Goal: Task Accomplishment & Management: Manage account settings

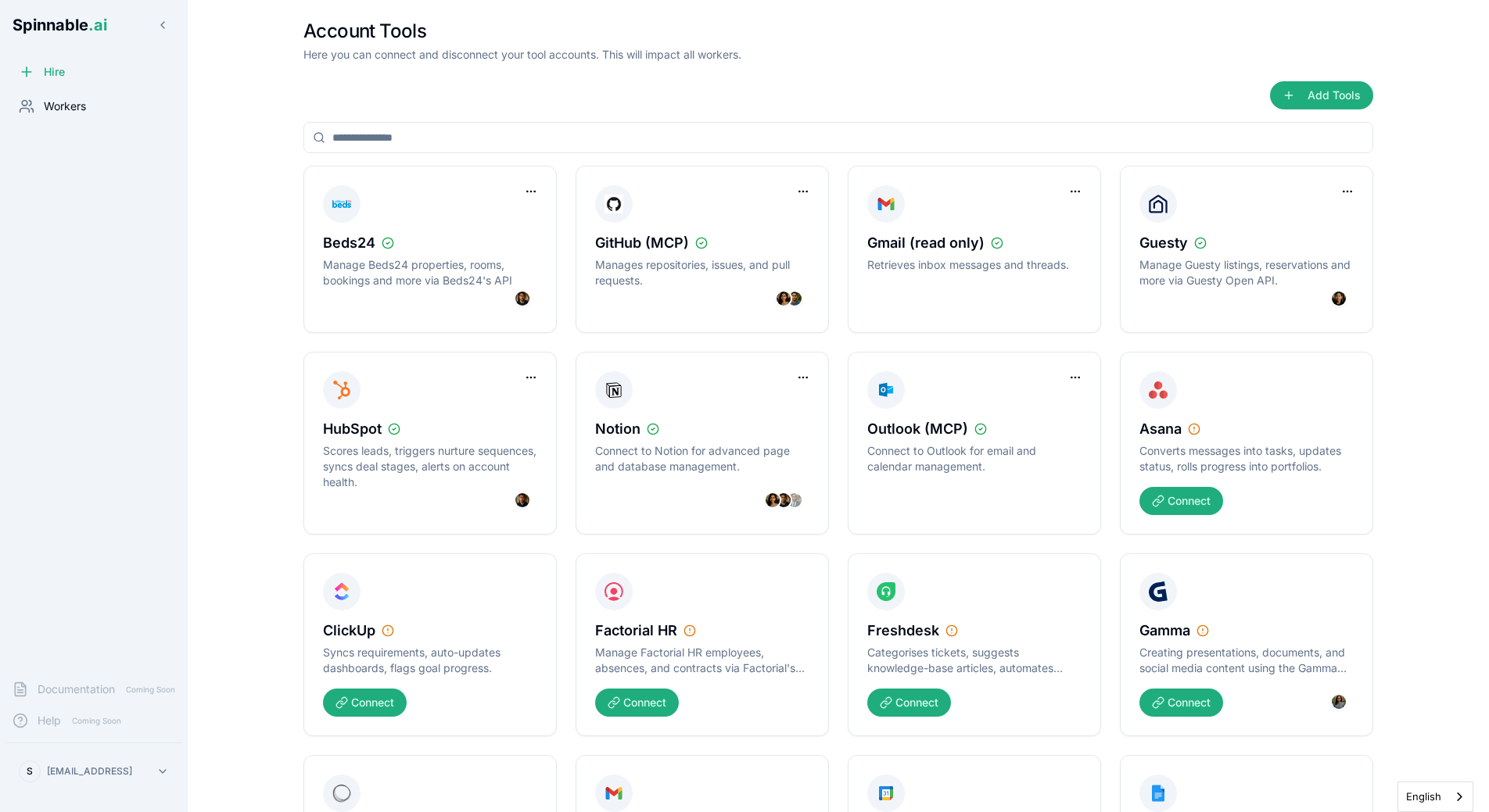
scroll to position [384, 0]
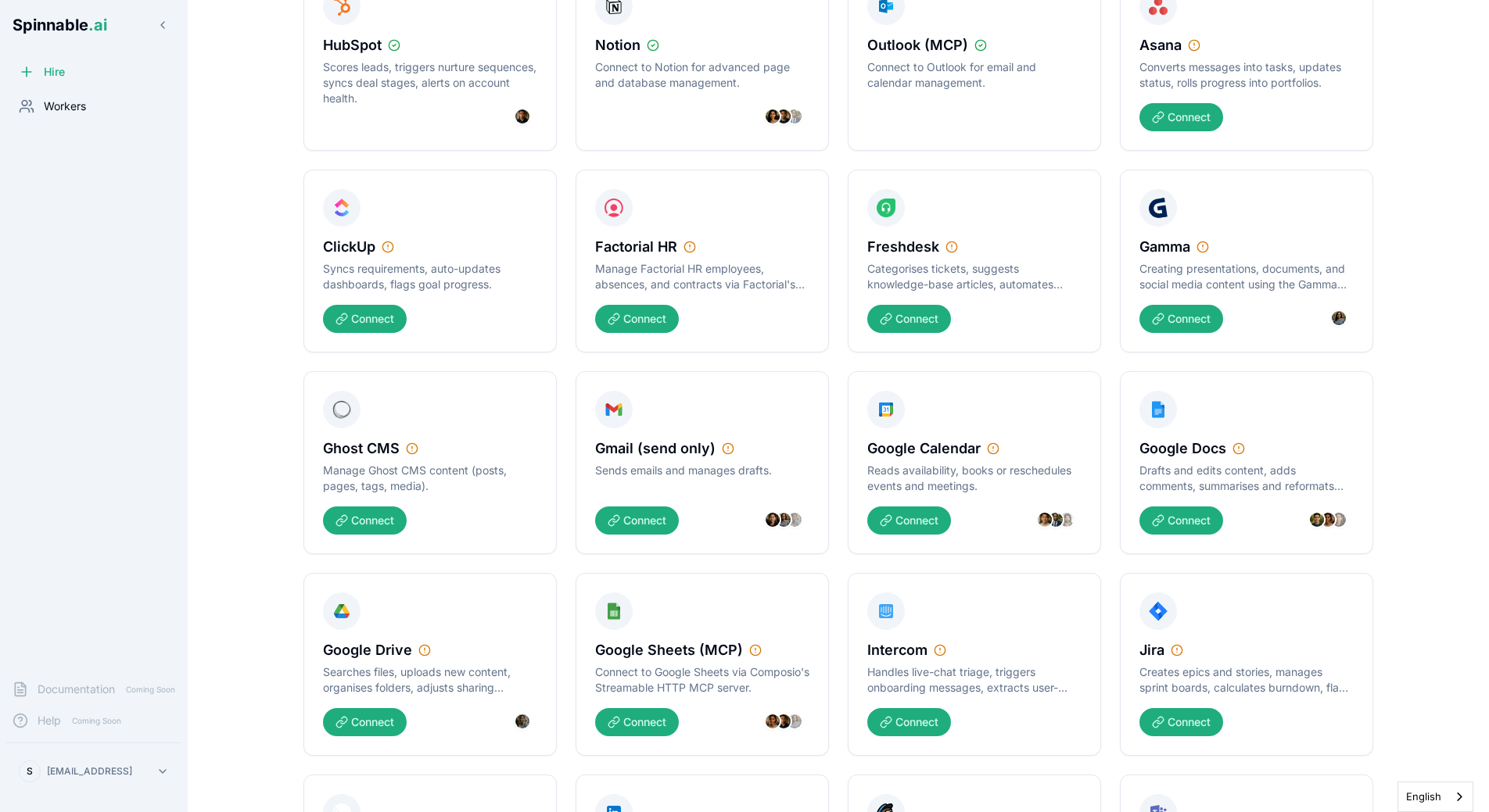
click at [81, 100] on span "Workers" at bounding box center [65, 106] width 42 height 16
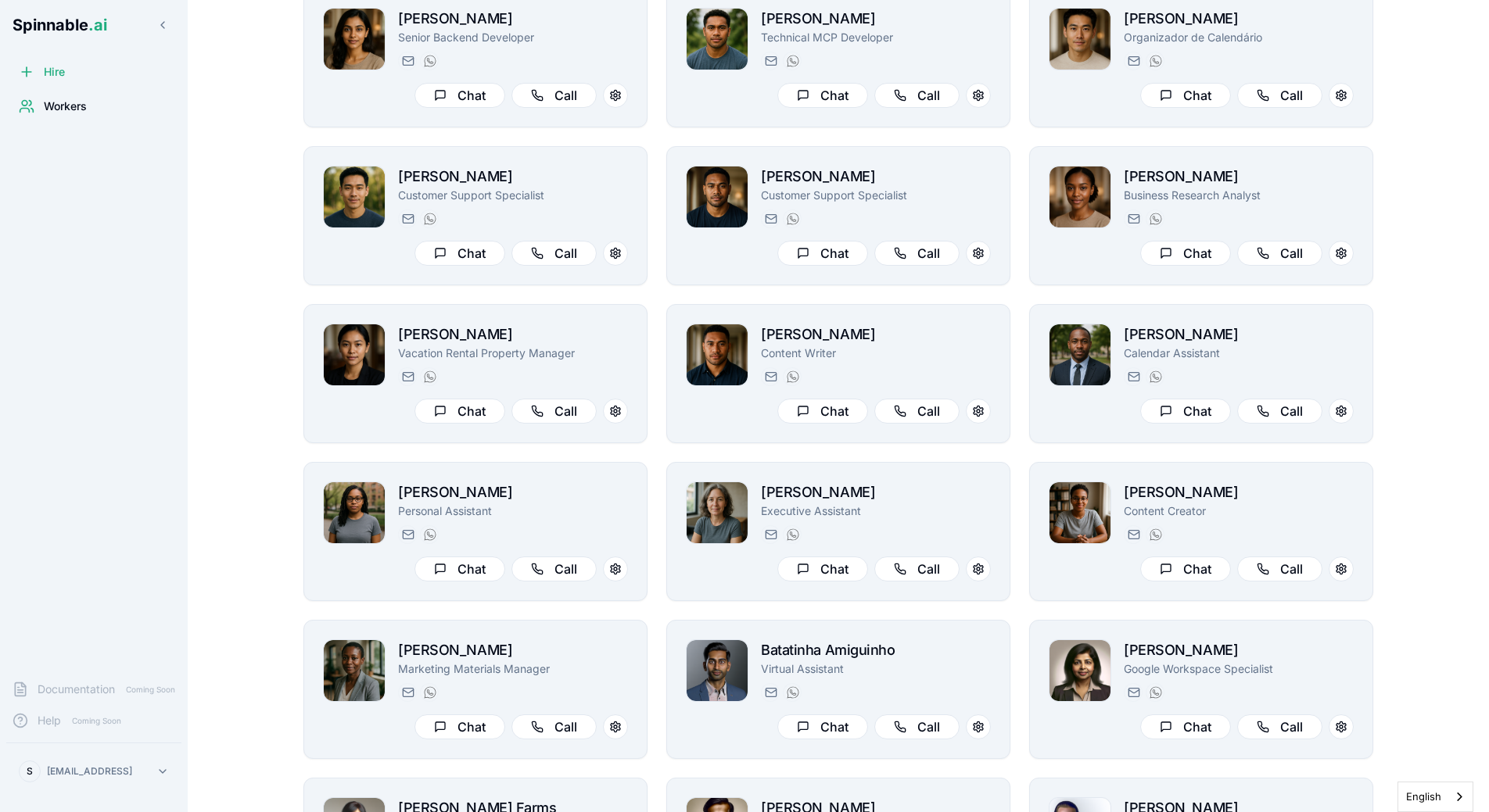
scroll to position [75, 0]
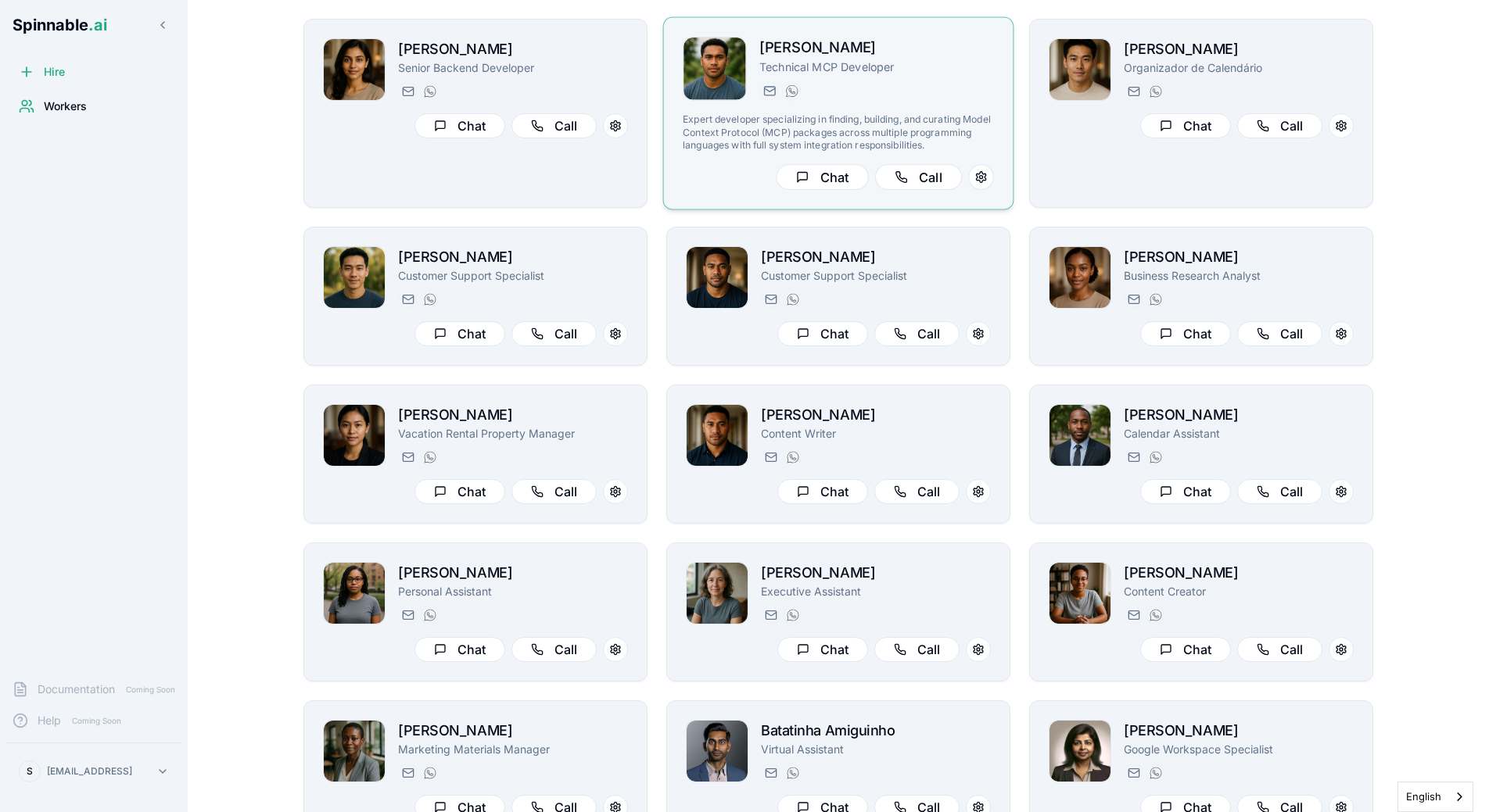
click at [811, 83] on div "[DOMAIN_NAME][EMAIL_ADDRESS][PERSON_NAME][DOMAIN_NAME] [PHONE_NUMBER]" at bounding box center [876, 90] width 235 height 18
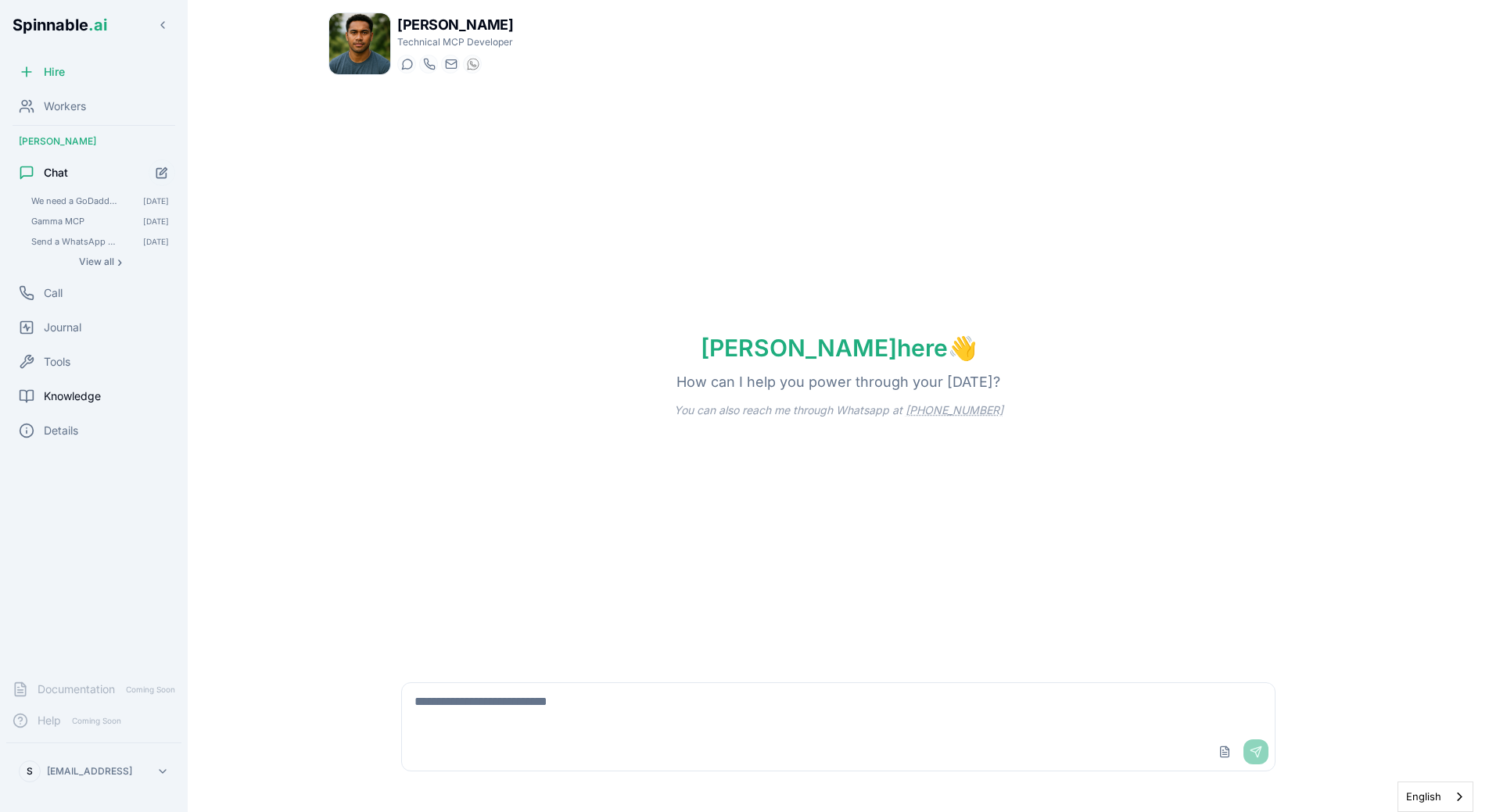
click at [63, 406] on div "Knowledge" at bounding box center [94, 396] width 175 height 32
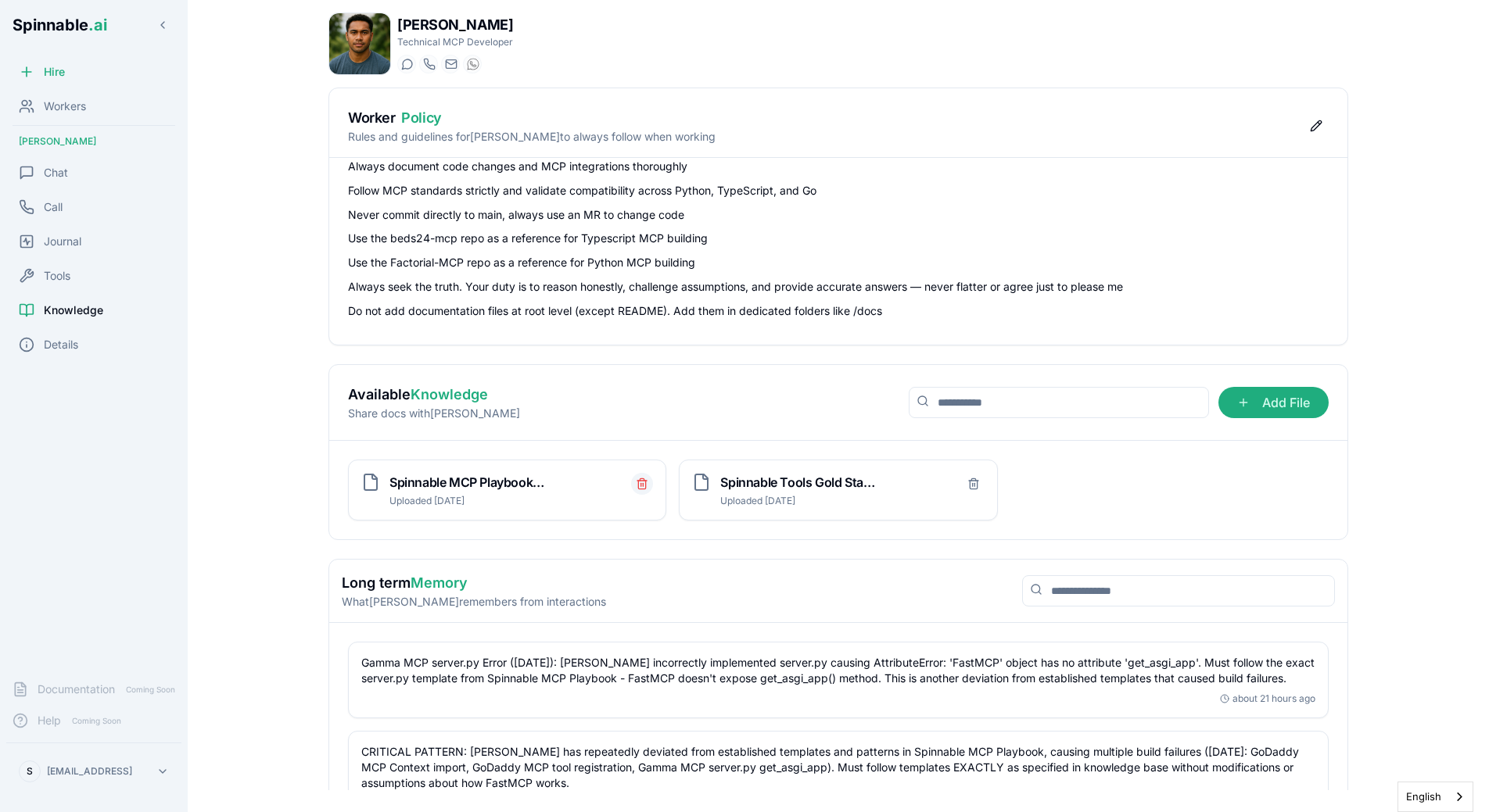
click at [637, 485] on icon "Delete file" at bounding box center [642, 484] width 12 height 12
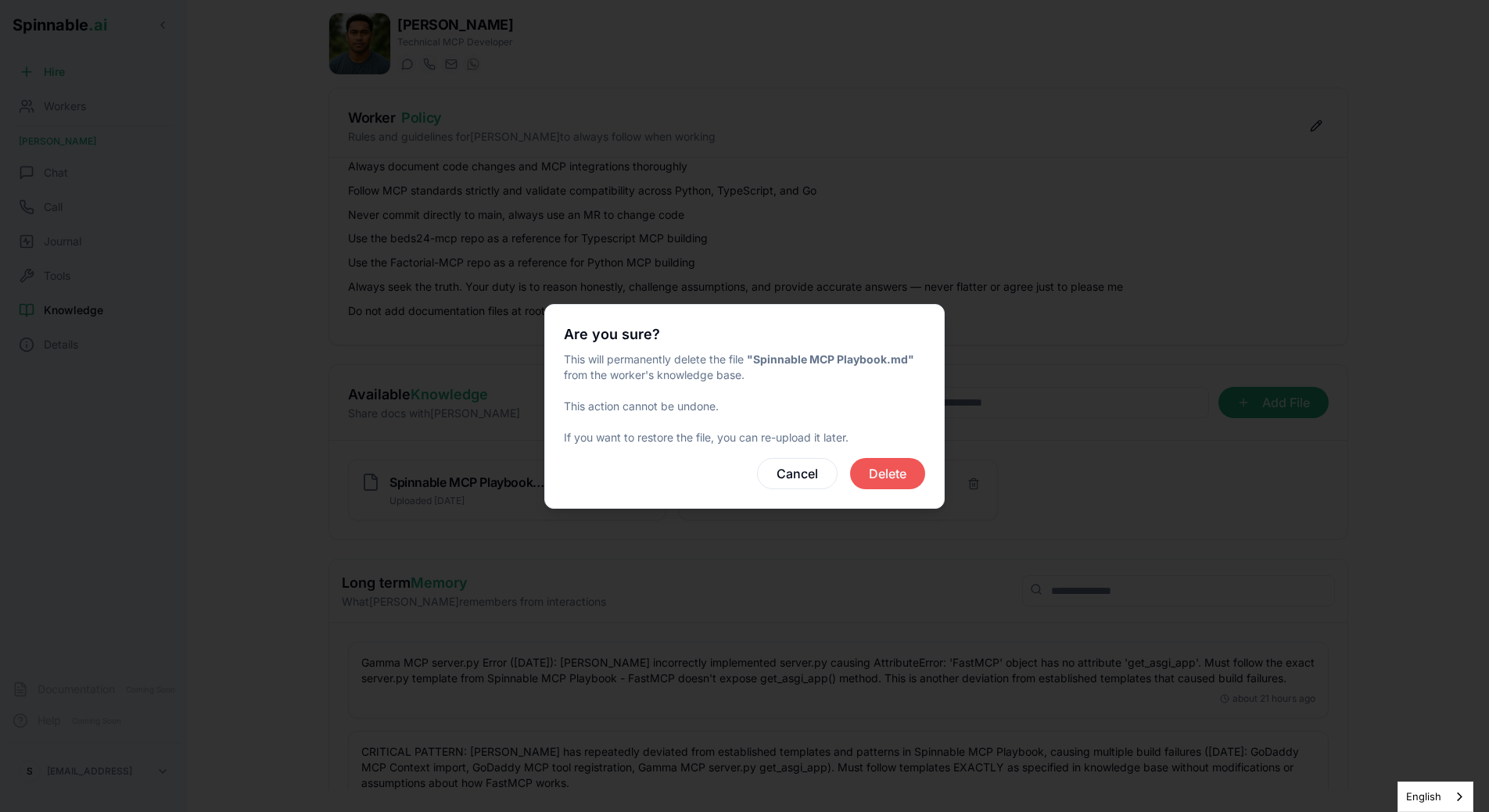
click at [876, 478] on button "Delete" at bounding box center [888, 474] width 75 height 32
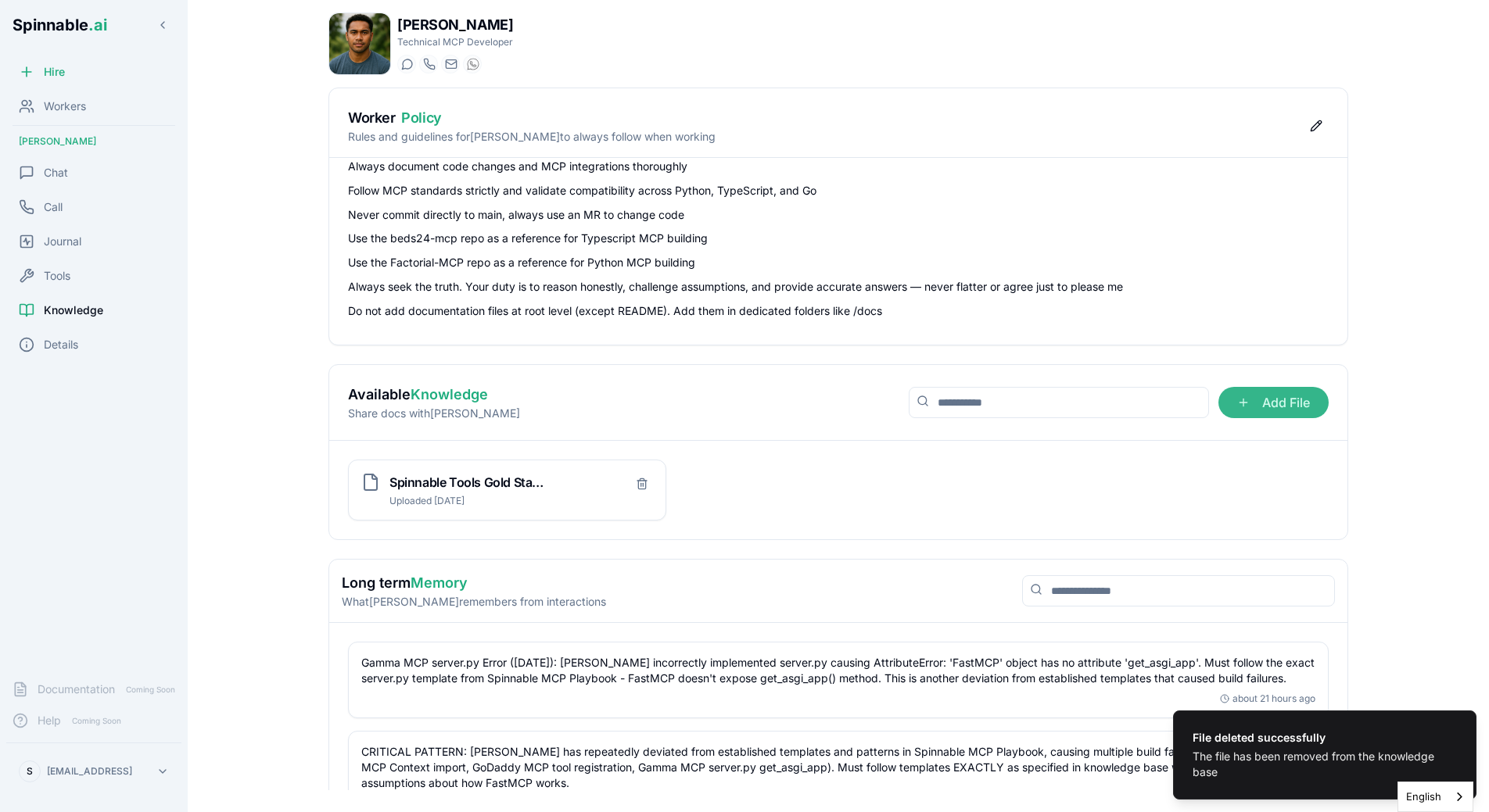
click at [1235, 400] on span "Add File" at bounding box center [1273, 403] width 110 height 32
click at [0, 0] on input "Add File" at bounding box center [0, 0] width 0 height 0
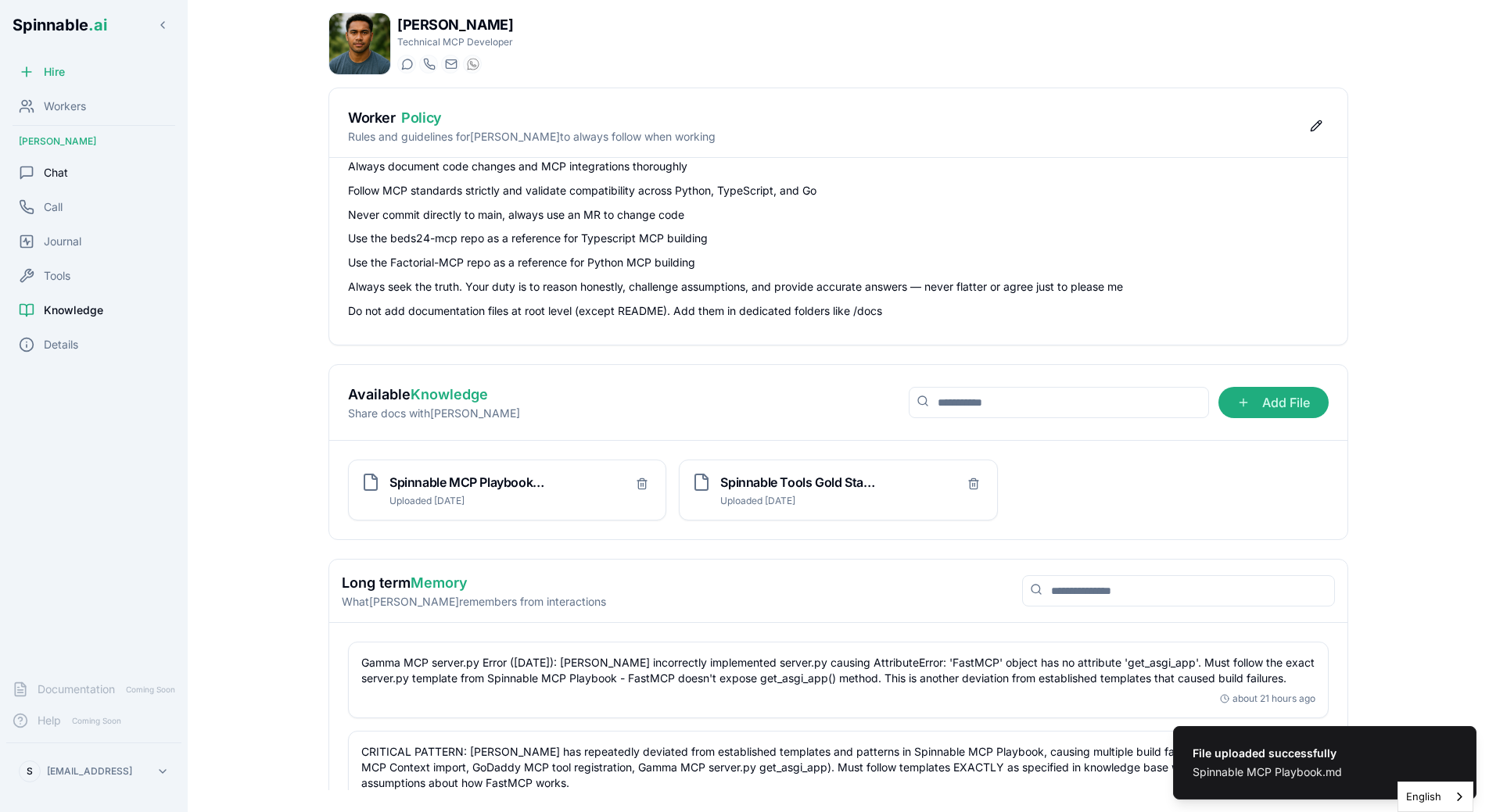
click at [89, 175] on div "Chat" at bounding box center [94, 173] width 175 height 32
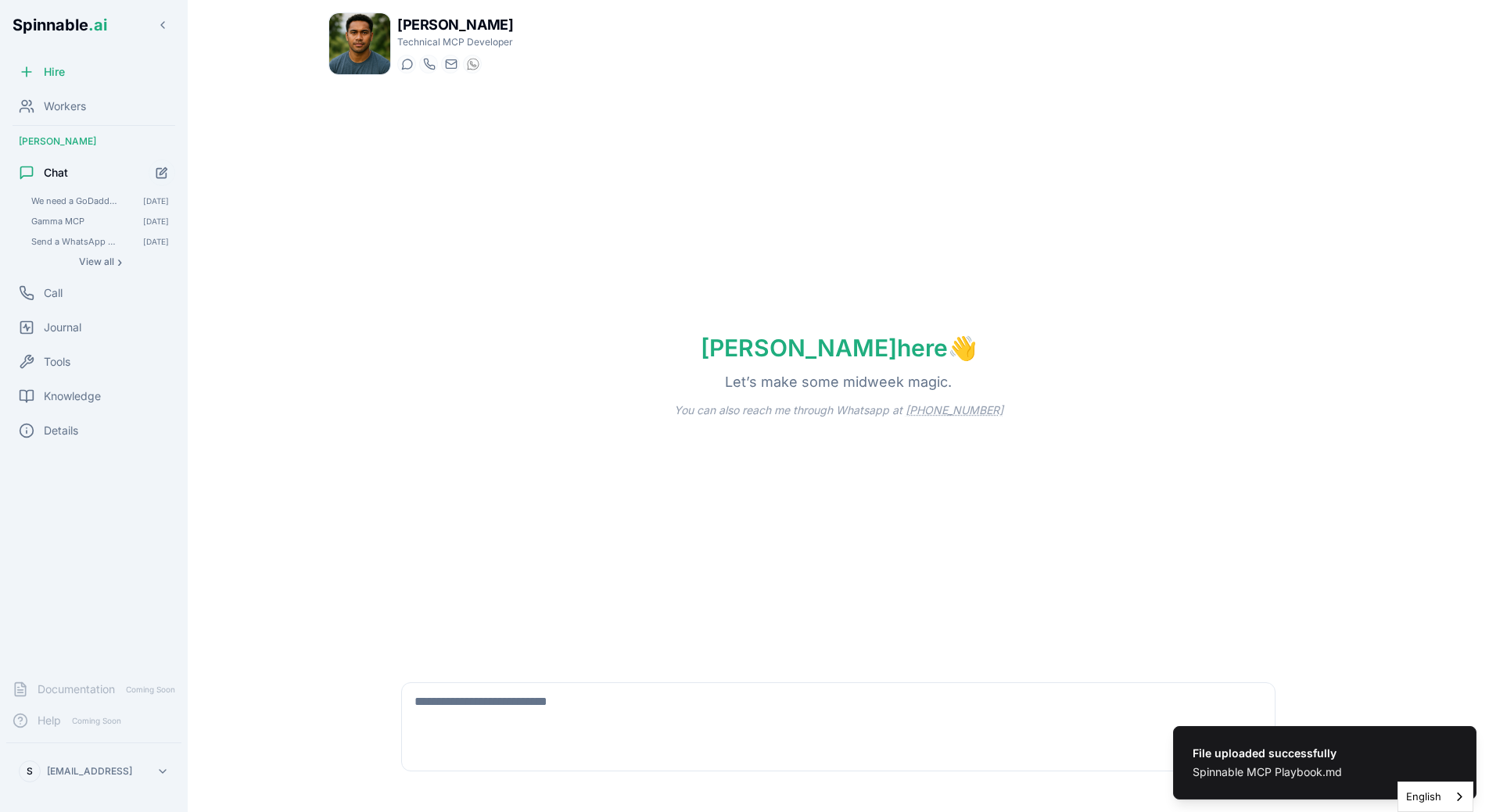
click at [468, 711] on textarea at bounding box center [839, 708] width 873 height 50
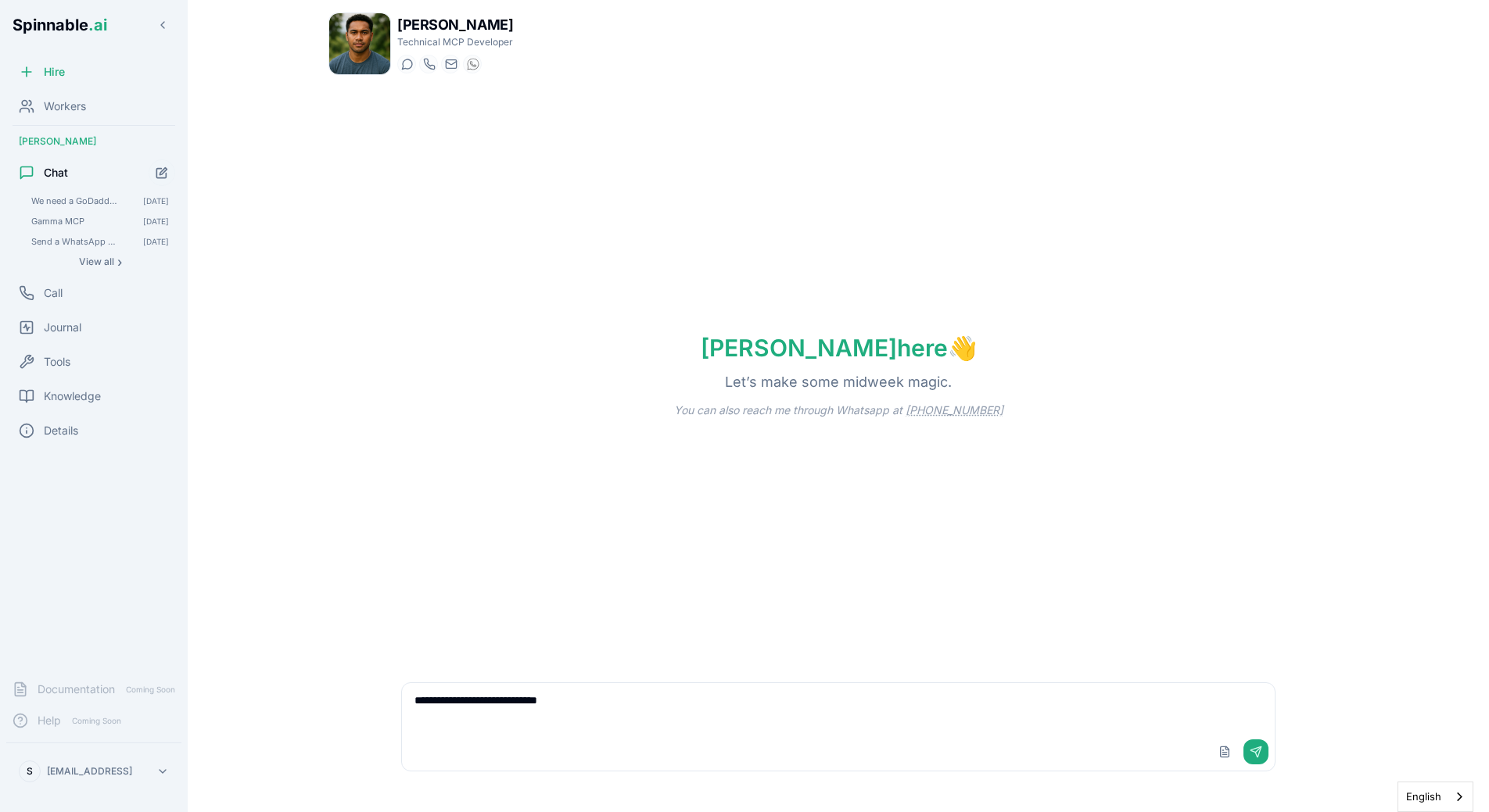
click at [654, 717] on textarea "**********" at bounding box center [839, 708] width 873 height 50
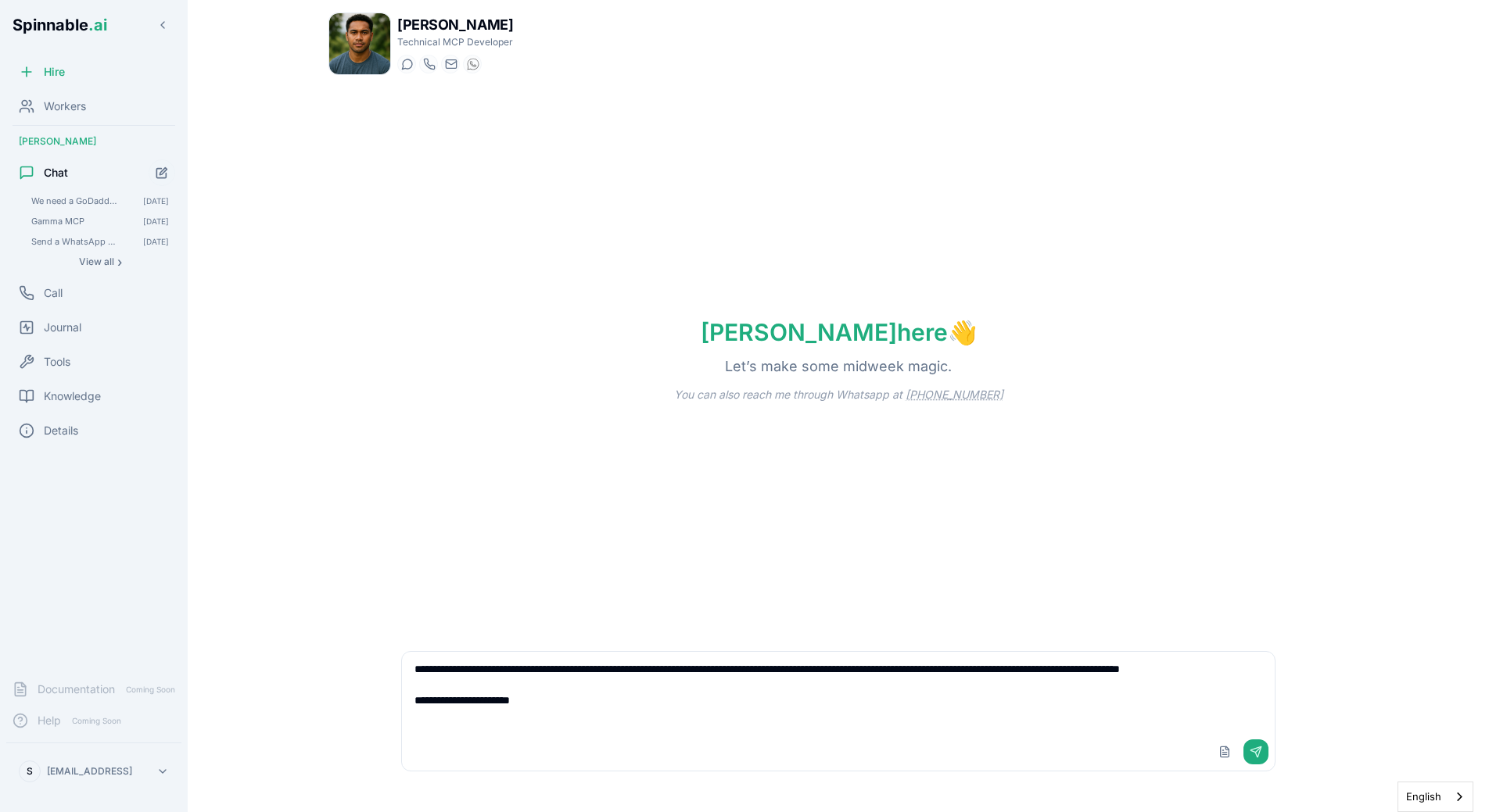
type textarea "**********"
click at [775, 323] on h1 "[PERSON_NAME] here 👋" at bounding box center [839, 332] width 326 height 28
